Goal: Find specific page/section: Find specific page/section

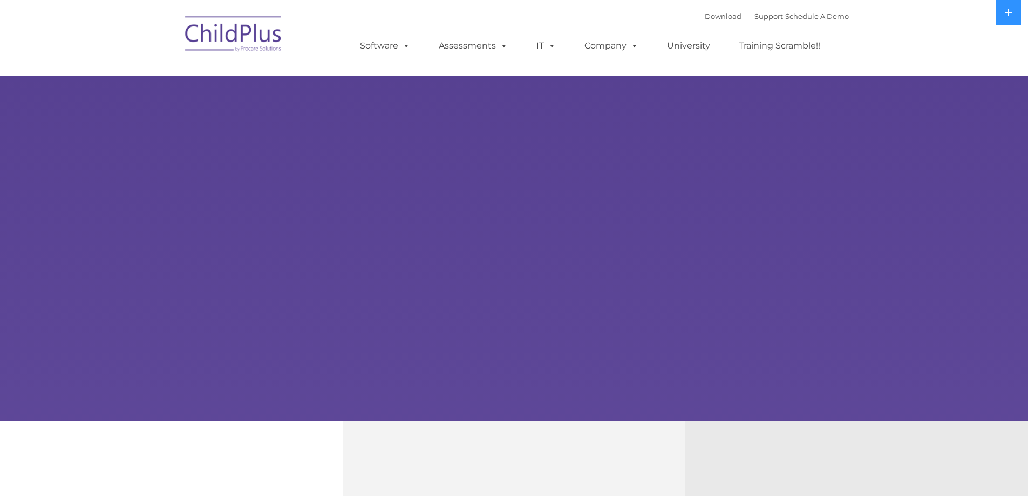
select select "MEDIUM"
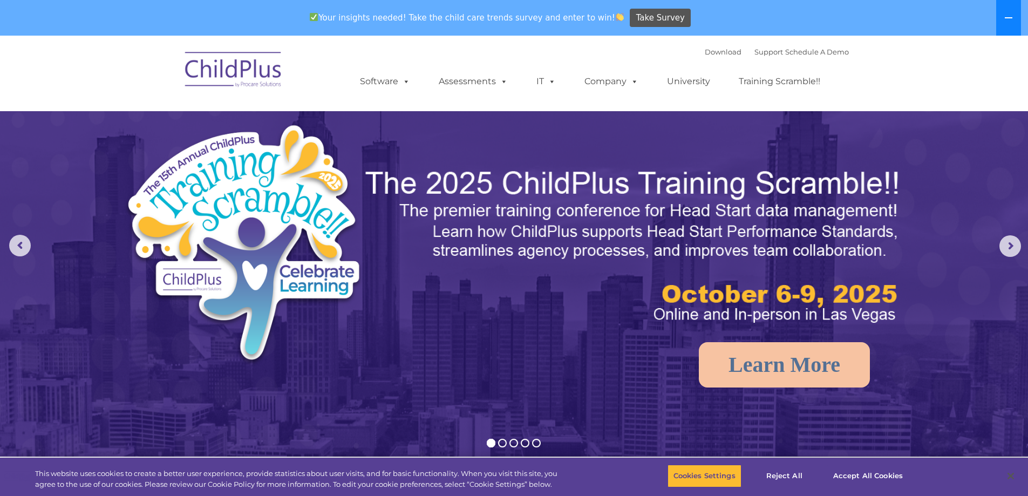
click at [1017, 23] on button at bounding box center [1008, 18] width 25 height 36
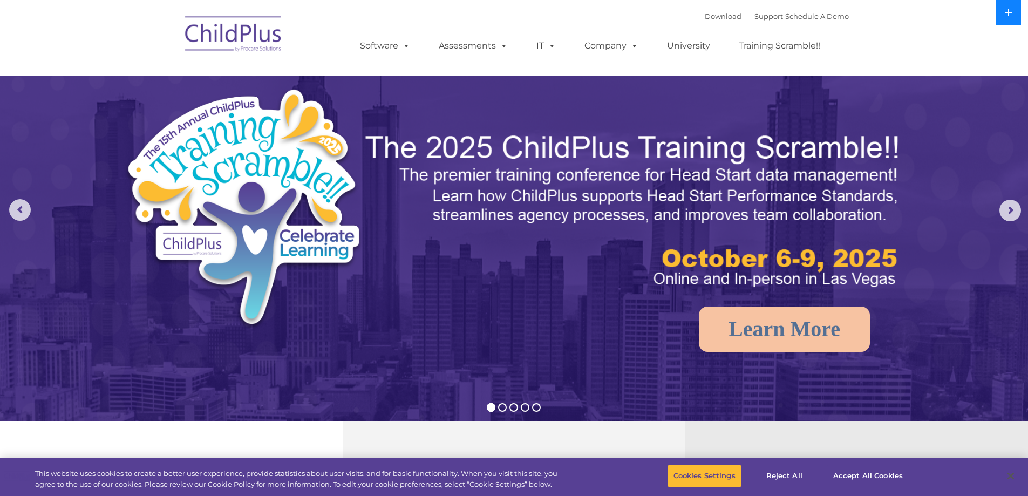
click at [1006, 10] on icon at bounding box center [1009, 12] width 9 height 9
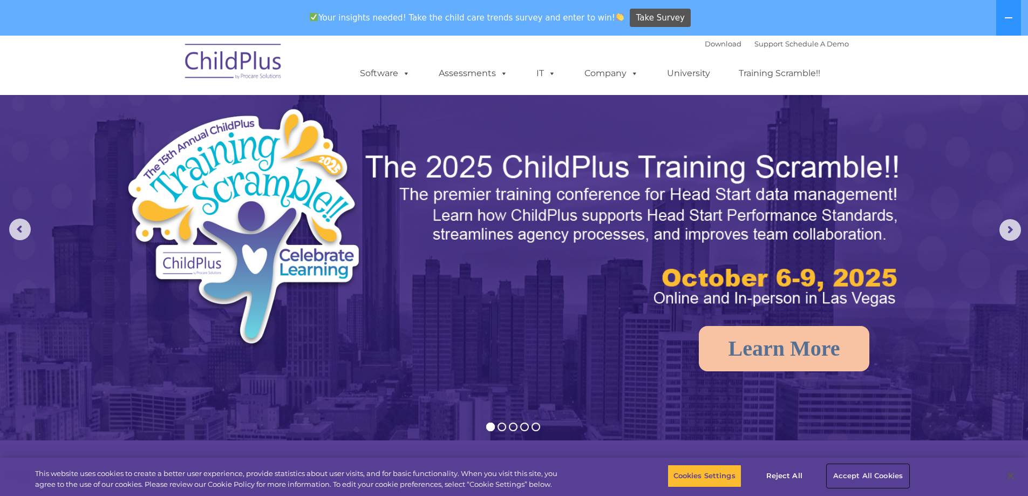
click at [852, 473] on button "Accept All Cookies" at bounding box center [869, 476] width 82 height 23
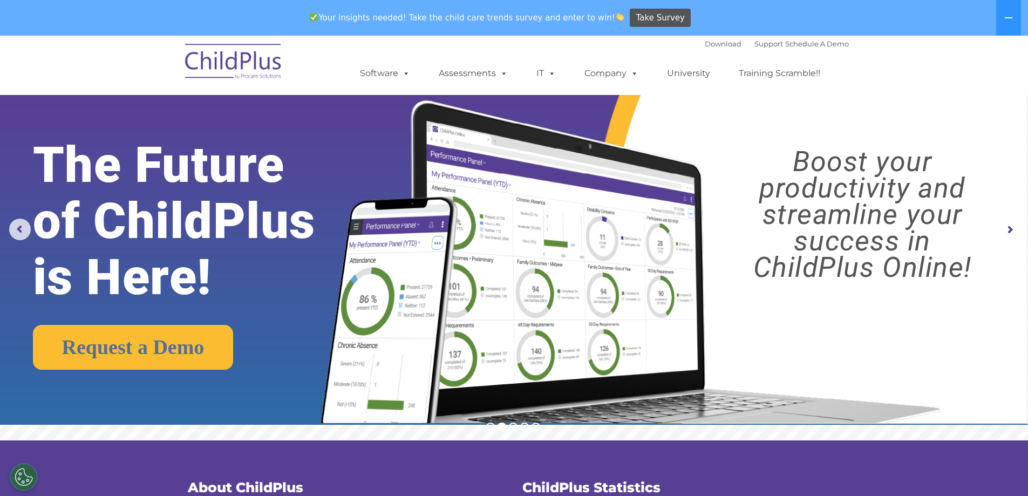
click at [271, 59] on img at bounding box center [234, 63] width 108 height 54
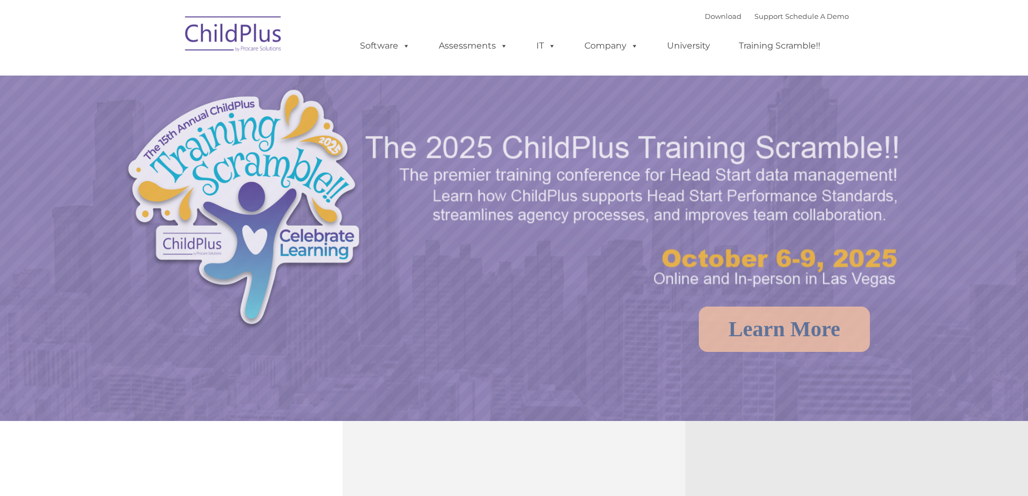
select select "MEDIUM"
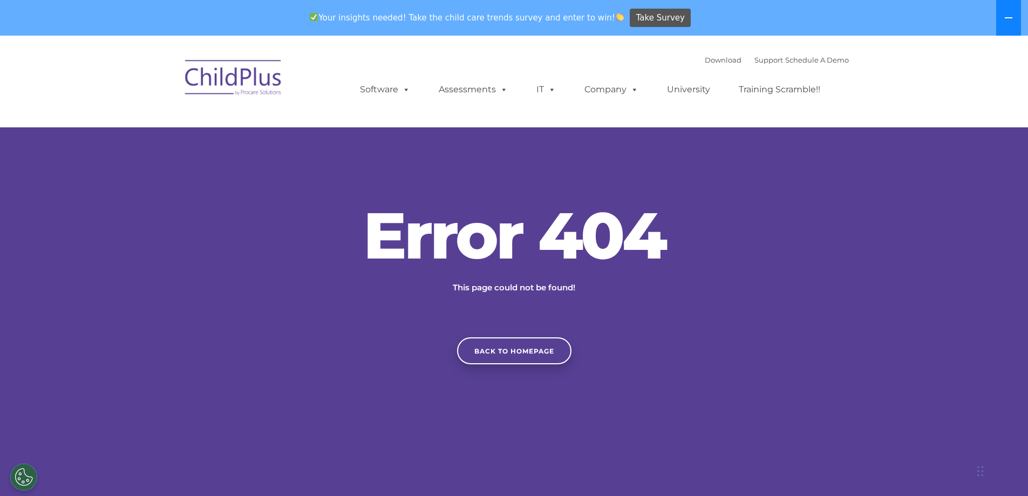
click at [1013, 5] on button at bounding box center [1008, 18] width 25 height 36
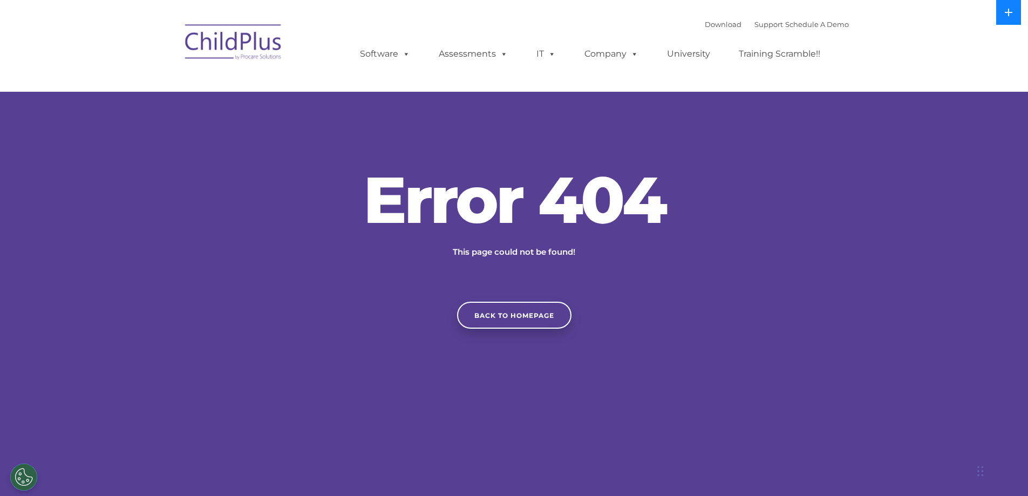
click at [1013, 5] on button at bounding box center [1008, 12] width 25 height 25
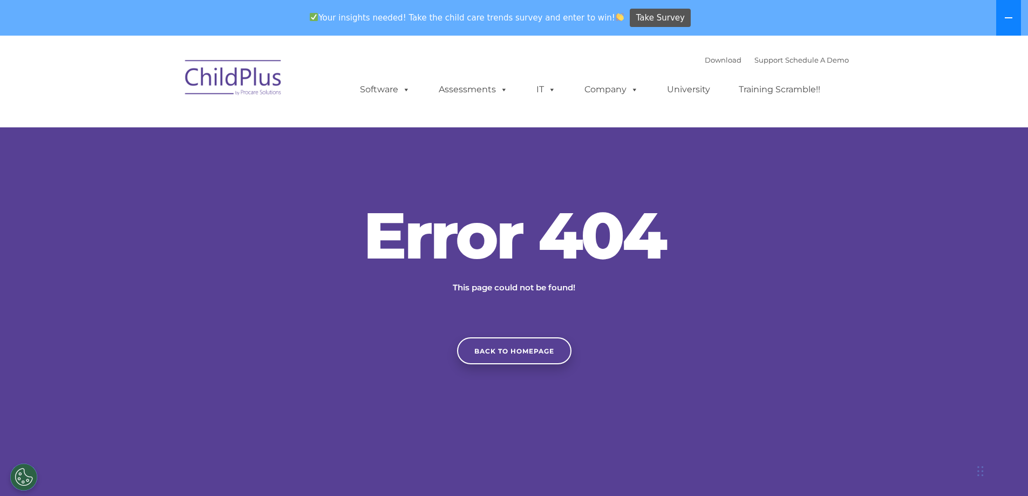
click at [1013, 5] on button at bounding box center [1008, 18] width 25 height 36
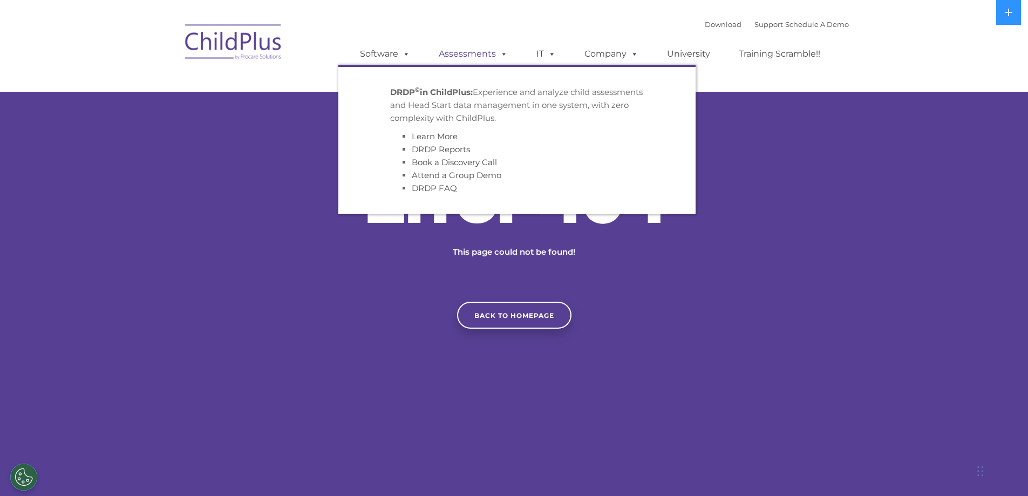
click at [471, 57] on link "Assessments" at bounding box center [473, 54] width 91 height 22
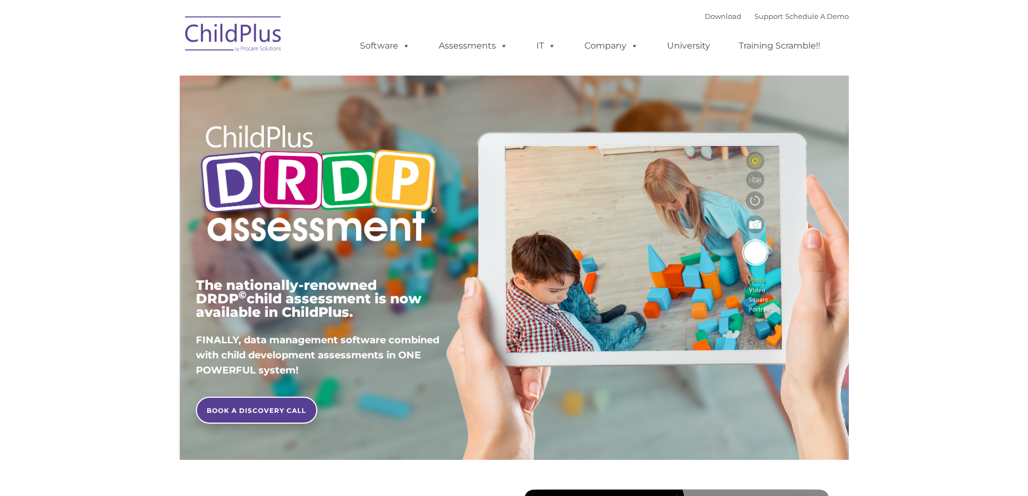
type input ""
